Goal: Information Seeking & Learning: Check status

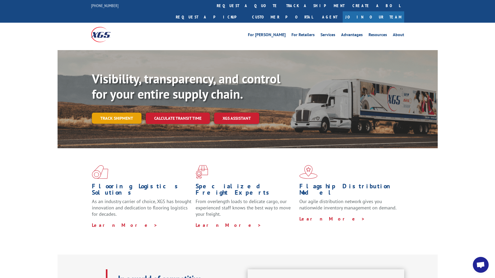
click at [120, 113] on link "Track shipment" at bounding box center [117, 118] width 50 height 11
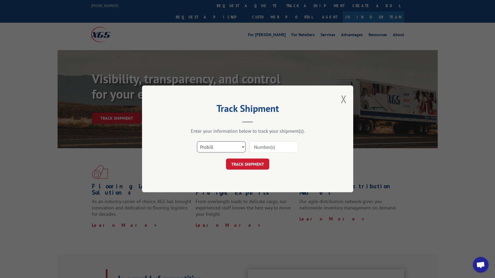
select select "bol"
click option "BOL" at bounding box center [0, 0] width 0 height 0
click at [265, 148] on input at bounding box center [274, 147] width 49 height 11
paste input "25416"
type input "25416"
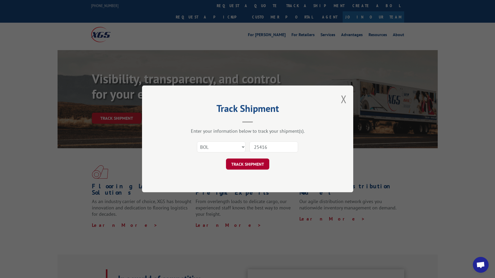
click at [259, 161] on button "TRACK SHIPMENT" at bounding box center [247, 164] width 43 height 11
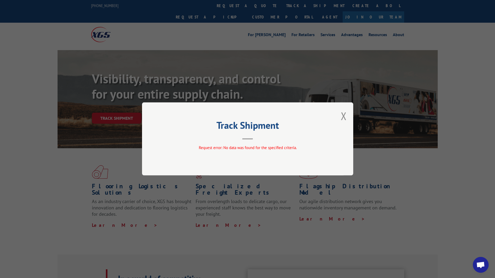
click at [257, 68] on div "Track Shipment Request error: No data was found for the specified criteria." at bounding box center [247, 139] width 495 height 278
click at [344, 117] on button "Close modal" at bounding box center [344, 116] width 6 height 14
